Goal: Task Accomplishment & Management: Use online tool/utility

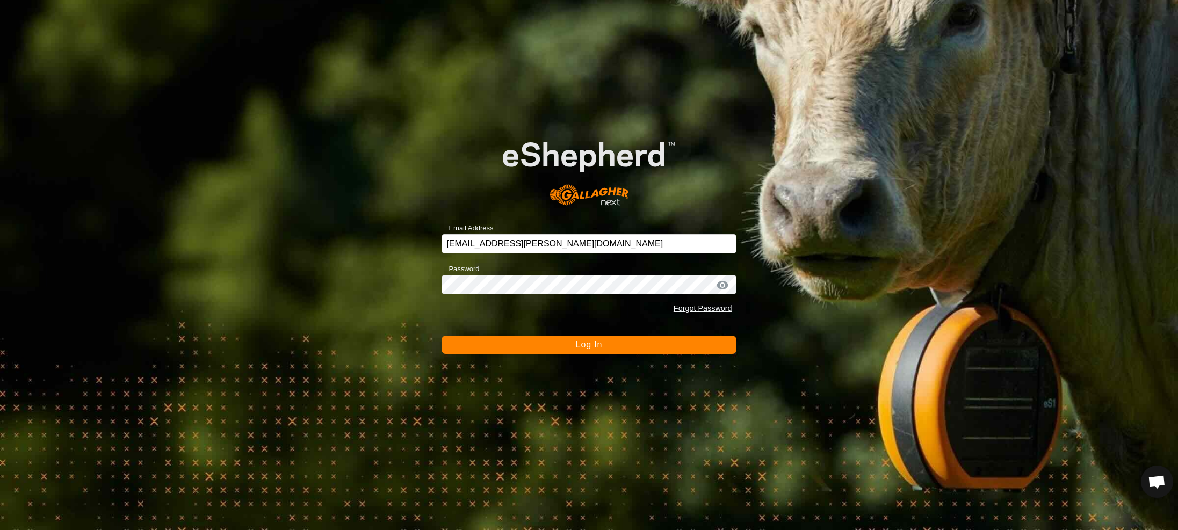
click at [575, 347] on button "Log In" at bounding box center [589, 345] width 294 height 18
click at [581, 346] on button "Logging In" at bounding box center [589, 345] width 294 height 18
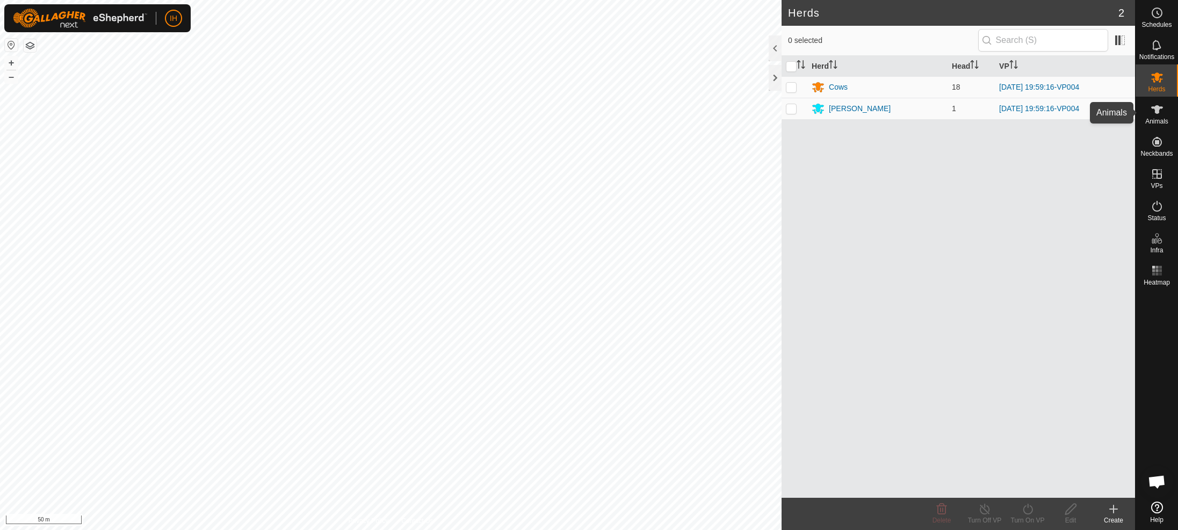
click at [1159, 114] on icon at bounding box center [1157, 109] width 13 height 13
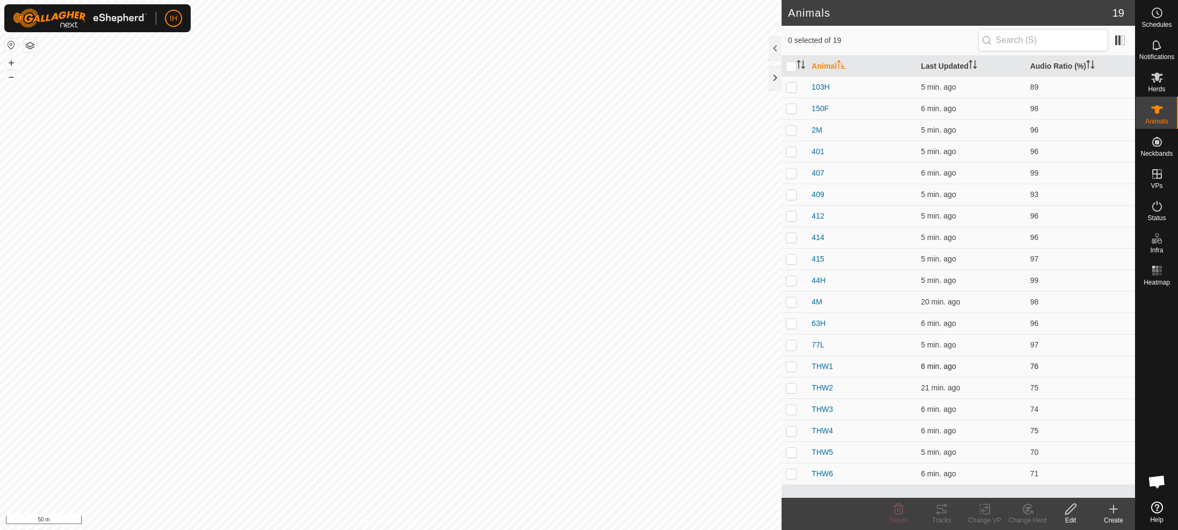
drag, startPoint x: 794, startPoint y: 365, endPoint x: 792, endPoint y: 371, distance: 6.3
click at [794, 365] on p-checkbox at bounding box center [791, 366] width 11 height 9
checkbox input "true"
drag, startPoint x: 788, startPoint y: 387, endPoint x: 792, endPoint y: 398, distance: 11.4
click at [789, 388] on p-checkbox at bounding box center [791, 388] width 11 height 9
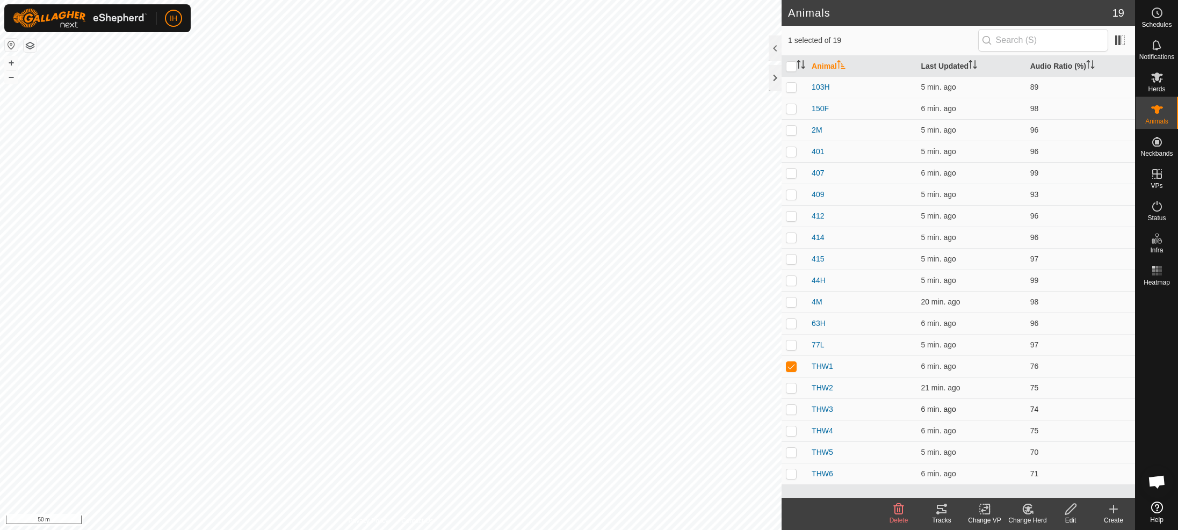
checkbox input "true"
drag, startPoint x: 794, startPoint y: 406, endPoint x: 799, endPoint y: 426, distance: 20.6
click at [794, 408] on p-checkbox at bounding box center [791, 409] width 11 height 9
checkbox input "true"
drag, startPoint x: 790, startPoint y: 428, endPoint x: 791, endPoint y: 448, distance: 19.9
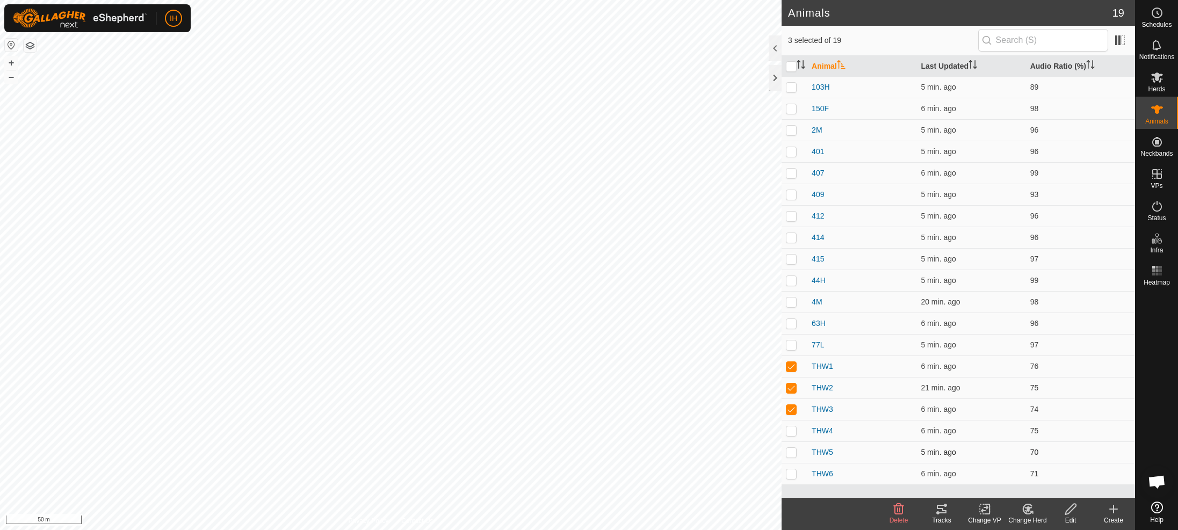
click at [791, 429] on p-checkbox at bounding box center [791, 431] width 11 height 9
checkbox input "true"
drag, startPoint x: 791, startPoint y: 453, endPoint x: 790, endPoint y: 466, distance: 12.4
click at [790, 454] on p-checkbox at bounding box center [791, 452] width 11 height 9
checkbox input "true"
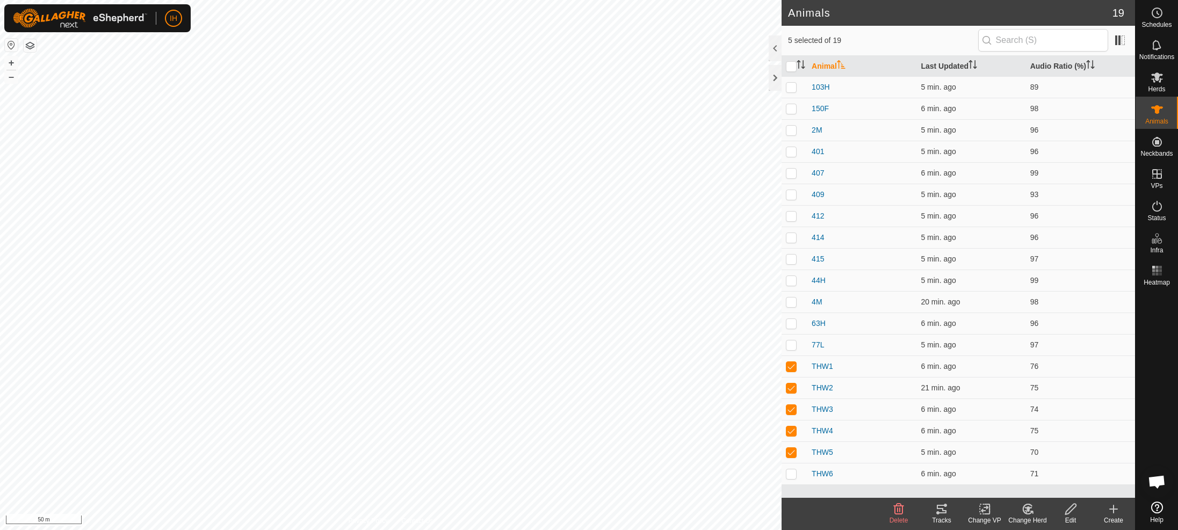
drag, startPoint x: 791, startPoint y: 473, endPoint x: 865, endPoint y: 492, distance: 76.0
click at [791, 473] on p-checkbox at bounding box center [791, 473] width 11 height 9
checkbox input "true"
click at [941, 511] on icon at bounding box center [941, 509] width 13 height 13
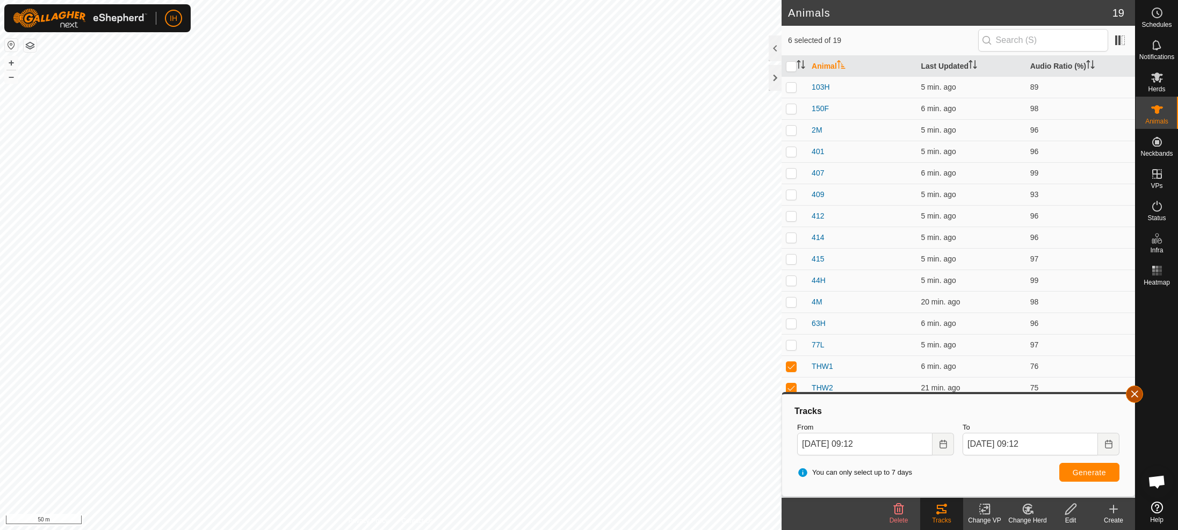
click at [1137, 395] on button "button" at bounding box center [1134, 394] width 17 height 17
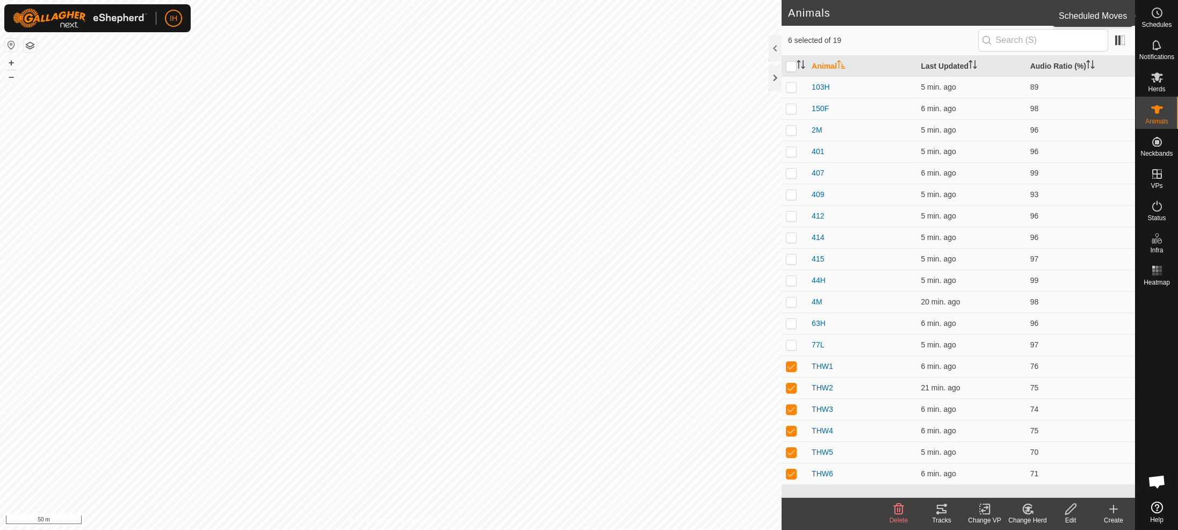
click at [1152, 18] on icon at bounding box center [1157, 12] width 13 height 13
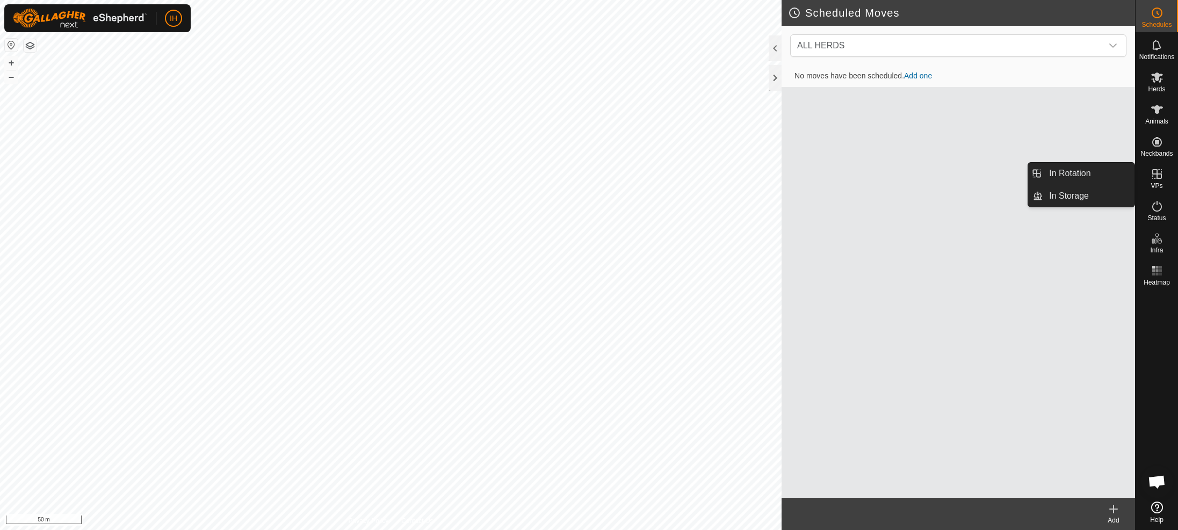
click at [1157, 179] on icon at bounding box center [1157, 174] width 13 height 13
click at [1099, 182] on link "In Rotation" at bounding box center [1089, 173] width 92 height 21
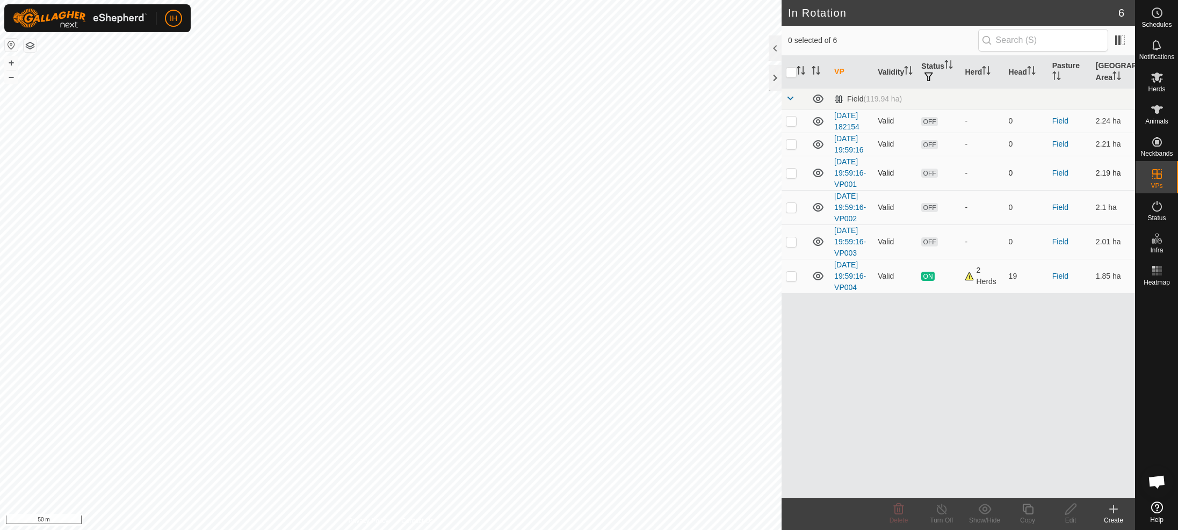
checkbox input "true"
click at [1028, 509] on icon at bounding box center [1027, 509] width 13 height 13
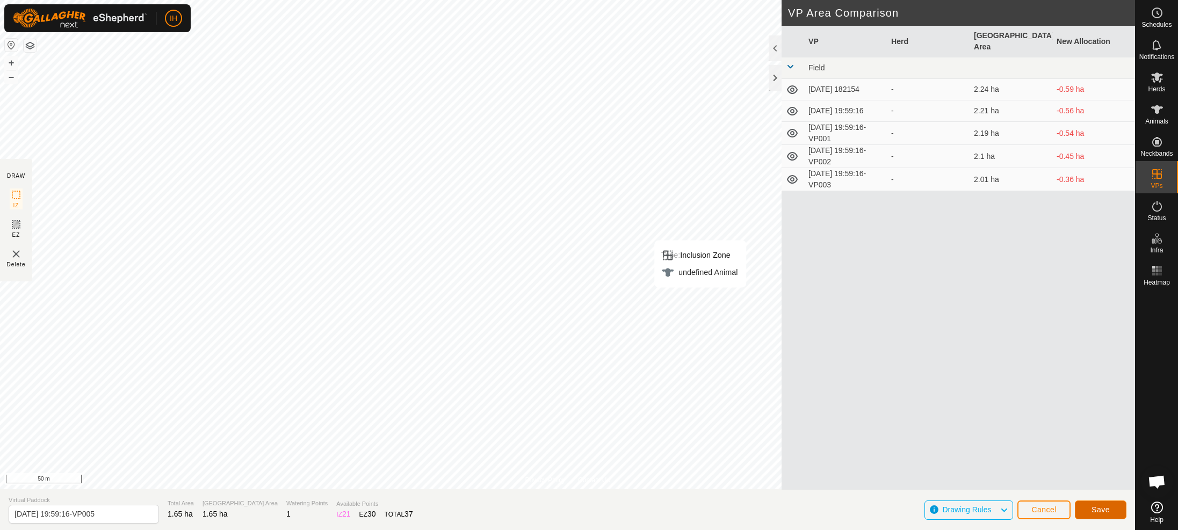
click at [1114, 514] on button "Save" at bounding box center [1101, 510] width 52 height 19
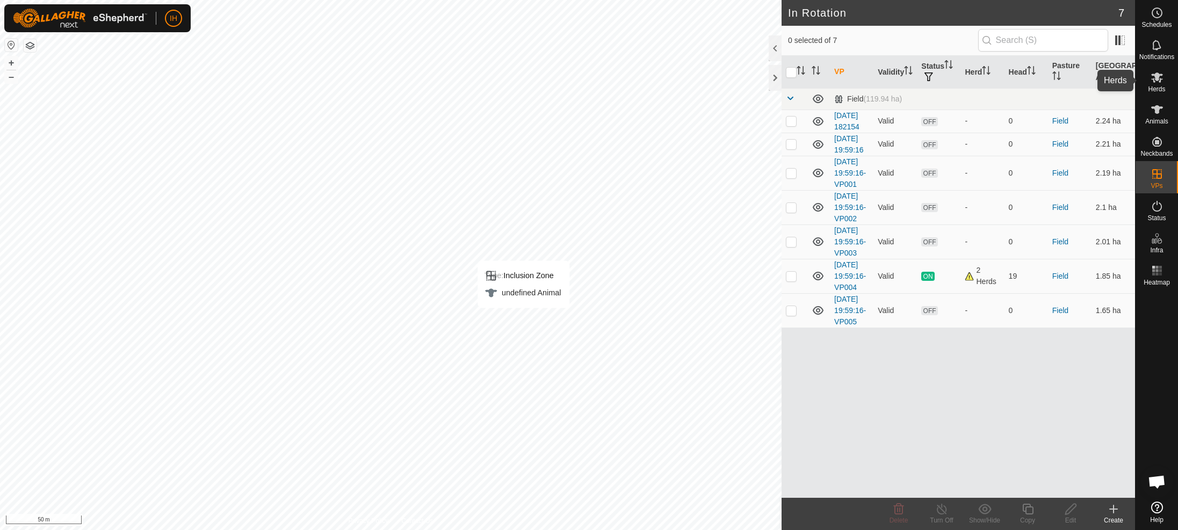
click at [1158, 80] on icon at bounding box center [1157, 78] width 12 height 10
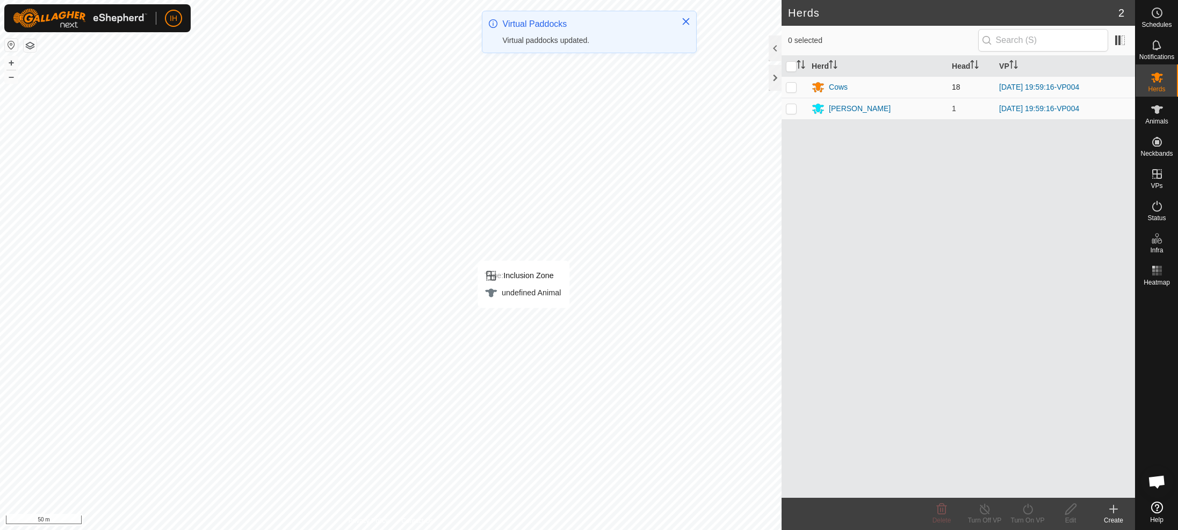
drag, startPoint x: 794, startPoint y: 83, endPoint x: 793, endPoint y: 93, distance: 10.8
click at [794, 83] on p-checkbox at bounding box center [791, 87] width 11 height 9
checkbox input "true"
click at [791, 113] on td at bounding box center [795, 108] width 26 height 21
checkbox input "true"
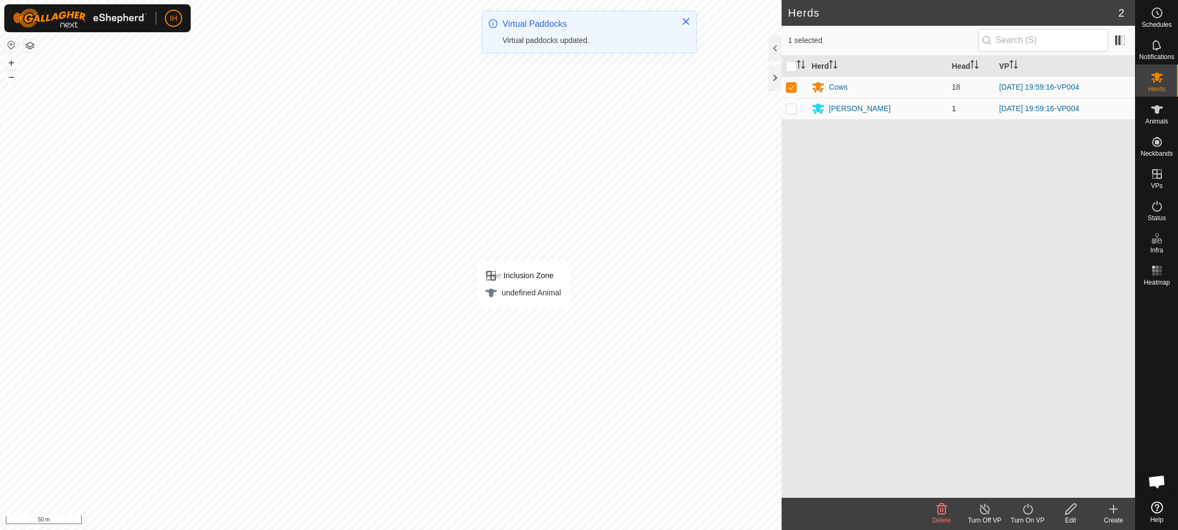
checkbox input "true"
click at [1027, 515] on icon at bounding box center [1027, 509] width 13 height 13
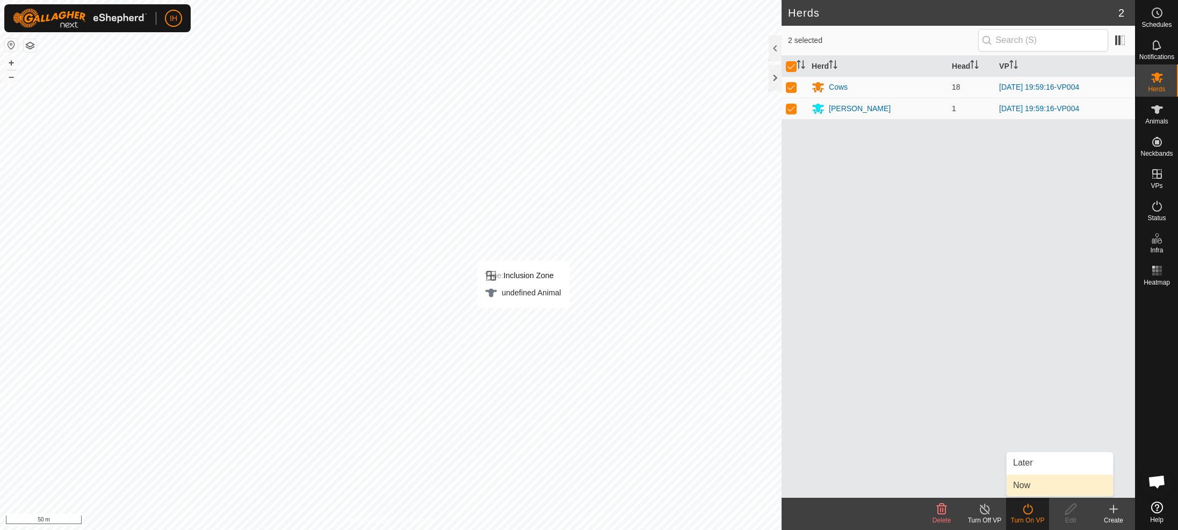
click at [1027, 490] on link "Now" at bounding box center [1060, 485] width 106 height 21
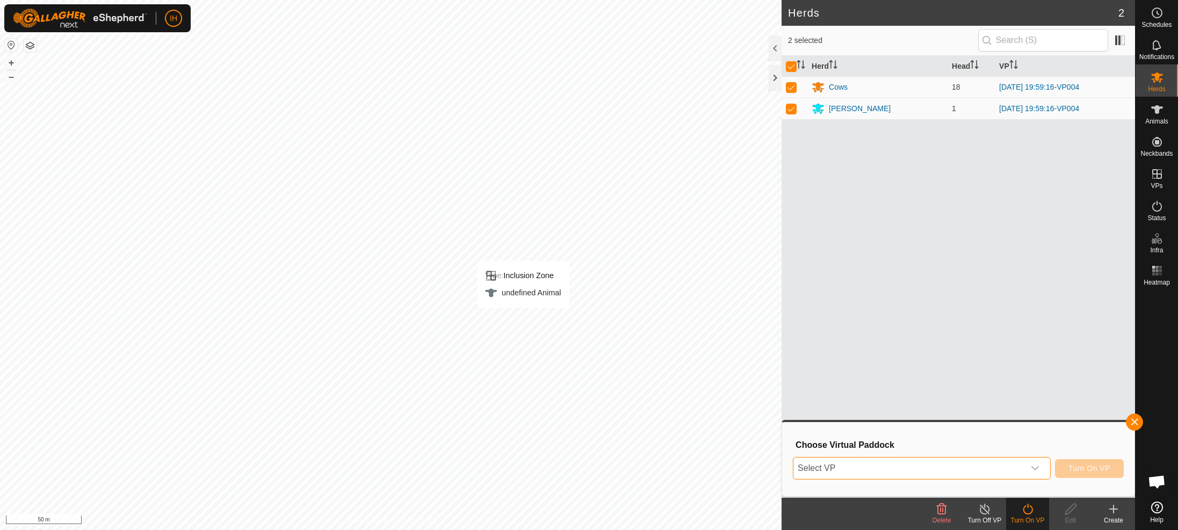
click at [989, 470] on span "Select VP" at bounding box center [908, 468] width 231 height 21
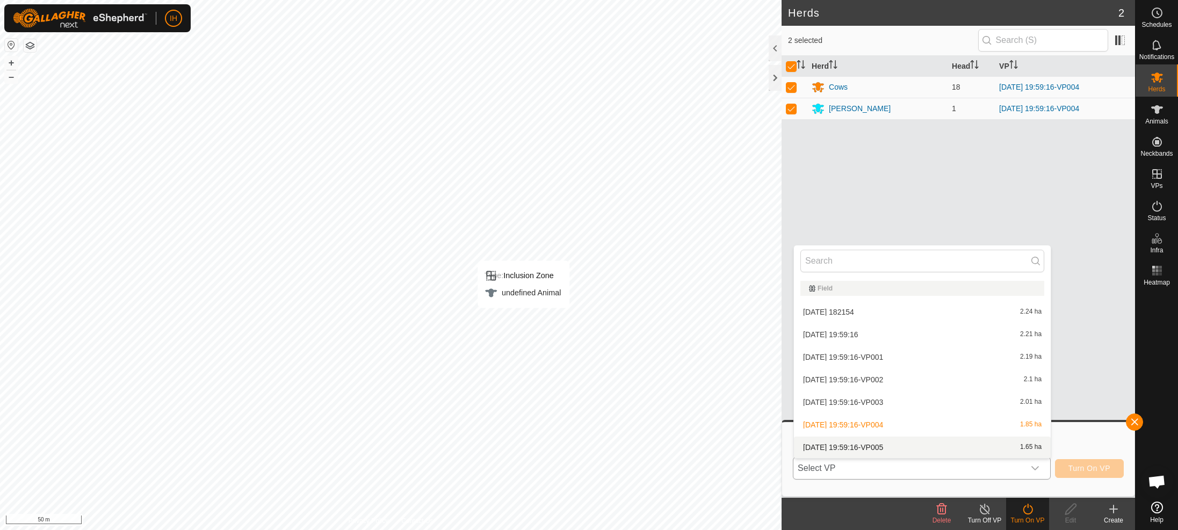
click at [915, 445] on li "[DATE] 19:59:16-VP005 1.65 ha" at bounding box center [922, 447] width 257 height 21
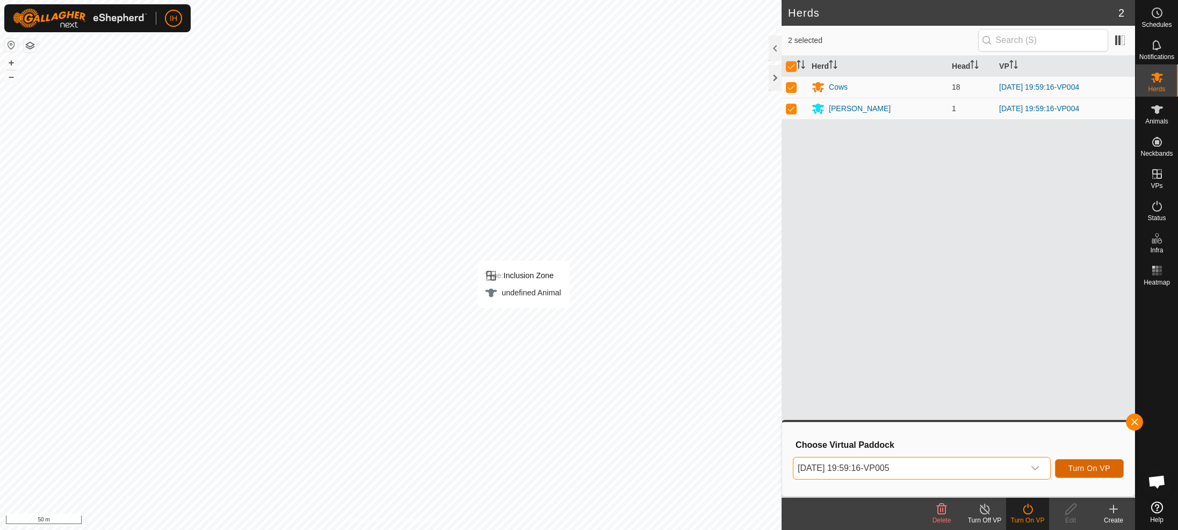
click at [1081, 469] on span "Turn On VP" at bounding box center [1089, 468] width 42 height 9
